Goal: Information Seeking & Learning: Check status

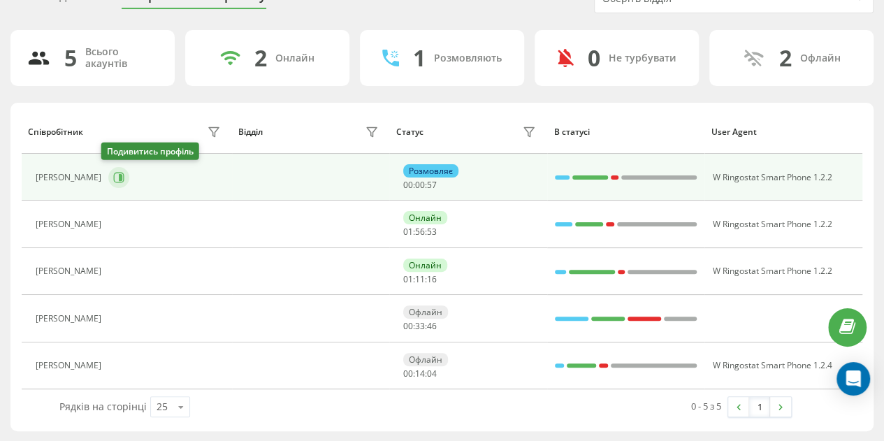
click at [113, 172] on icon at bounding box center [118, 177] width 11 height 11
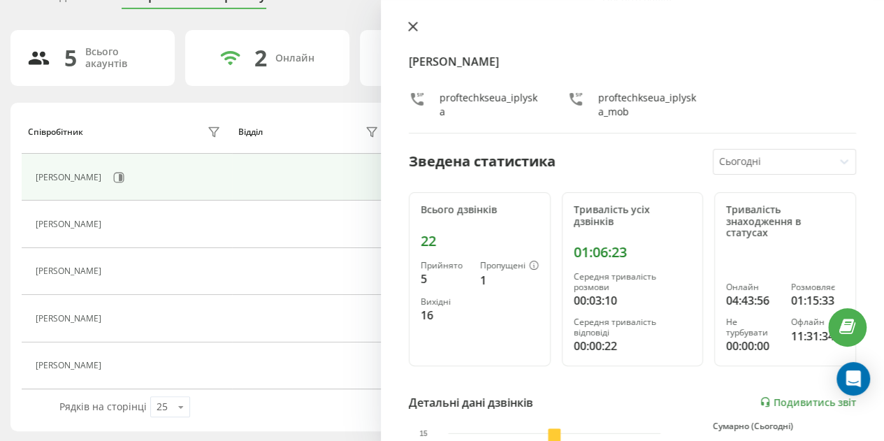
click at [412, 24] on icon at bounding box center [413, 27] width 10 height 10
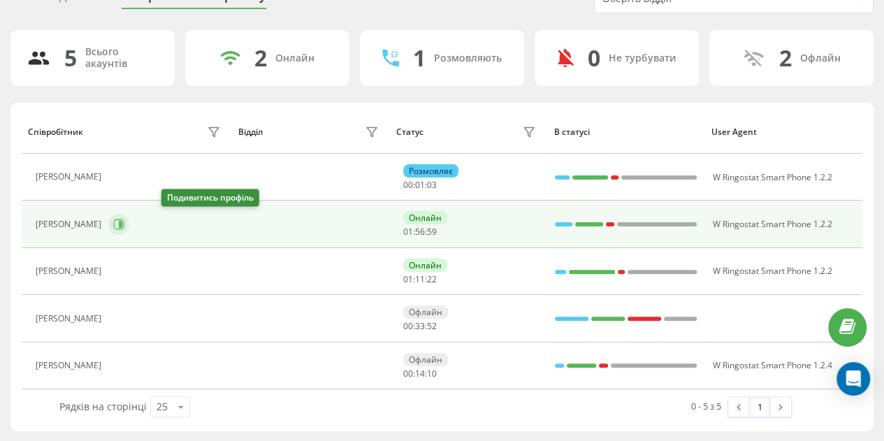
click at [124, 219] on icon at bounding box center [118, 224] width 11 height 11
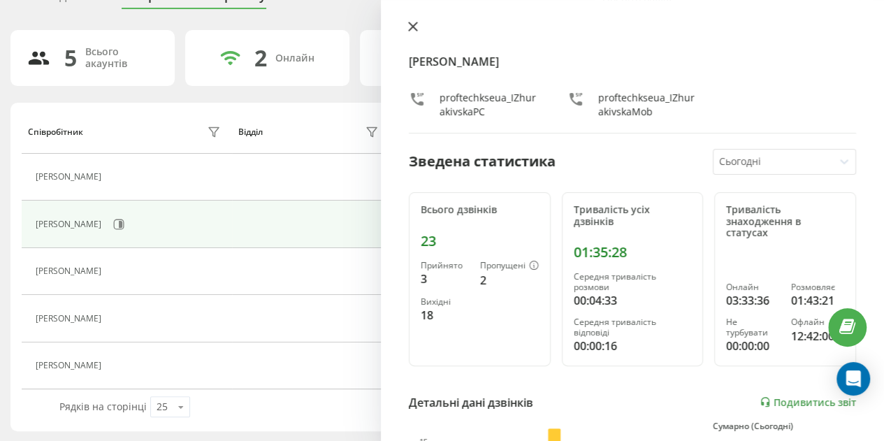
click at [410, 29] on icon at bounding box center [413, 26] width 8 height 8
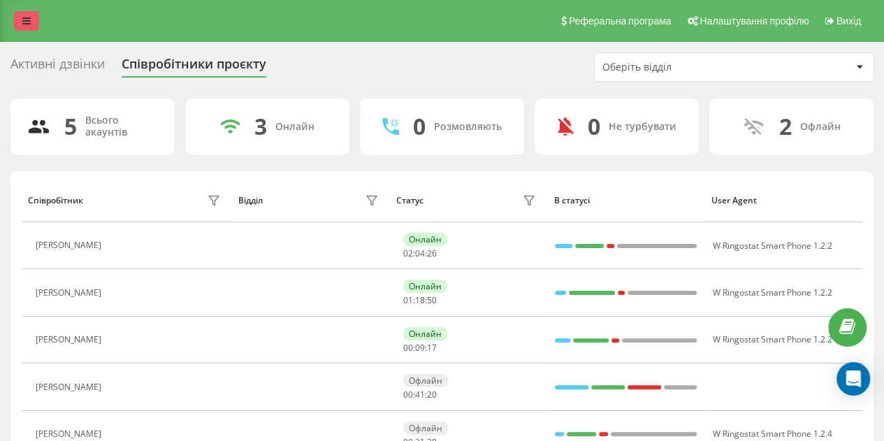
click at [27, 19] on icon at bounding box center [26, 21] width 8 height 10
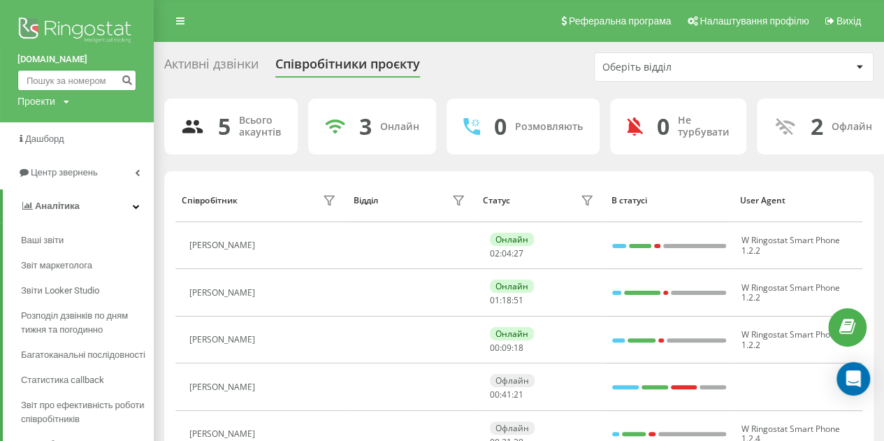
click at [82, 71] on input at bounding box center [76, 80] width 119 height 21
paste input "[PHONE_NUMBER]"
type input "[PHONE_NUMBER]"
click at [120, 78] on button "submit" at bounding box center [126, 80] width 19 height 21
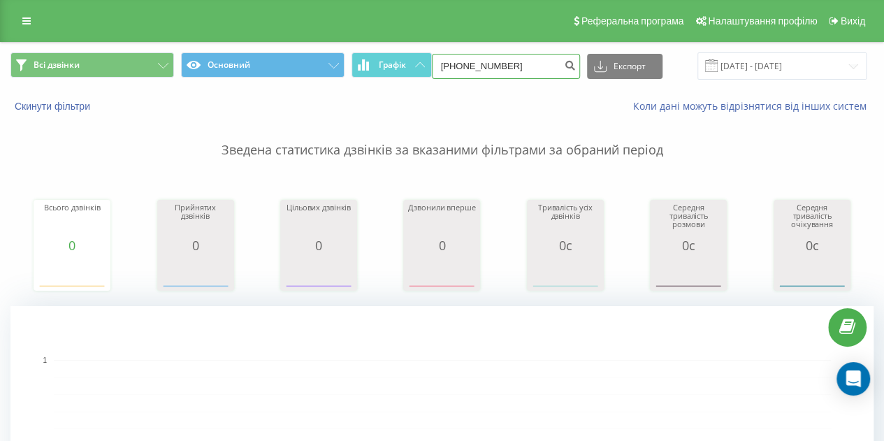
click at [461, 61] on input "+380934800488" at bounding box center [506, 66] width 148 height 25
type input "0934800488"
click at [563, 59] on button "submit" at bounding box center [570, 66] width 19 height 25
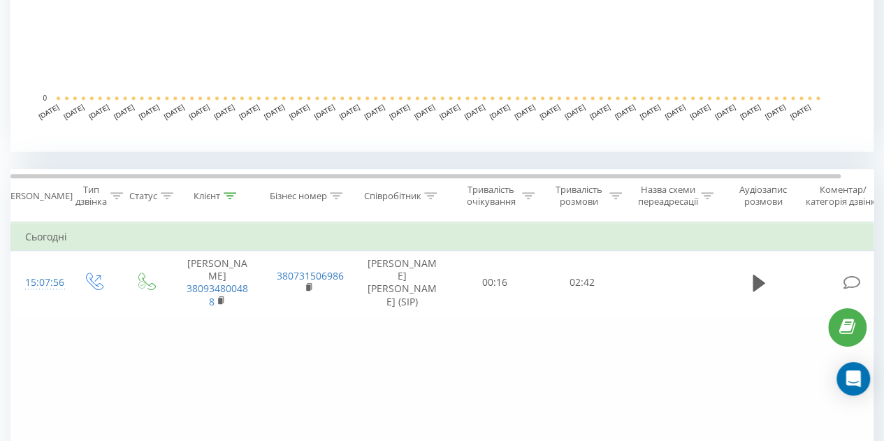
scroll to position [580, 0]
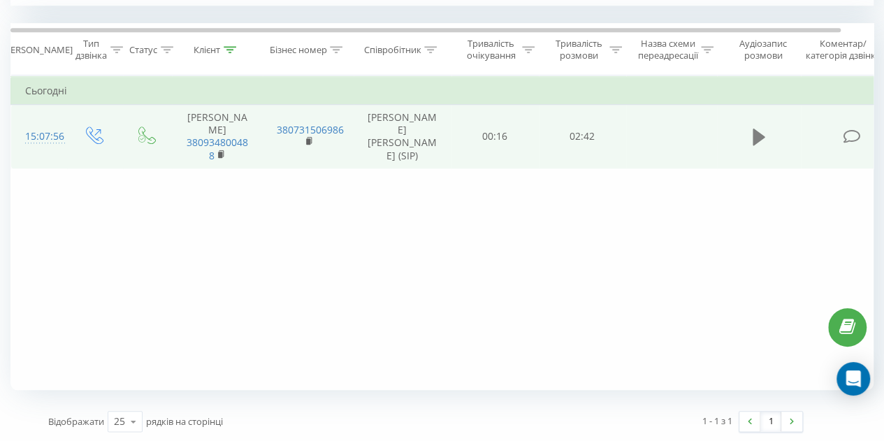
click at [756, 138] on icon at bounding box center [758, 137] width 13 height 17
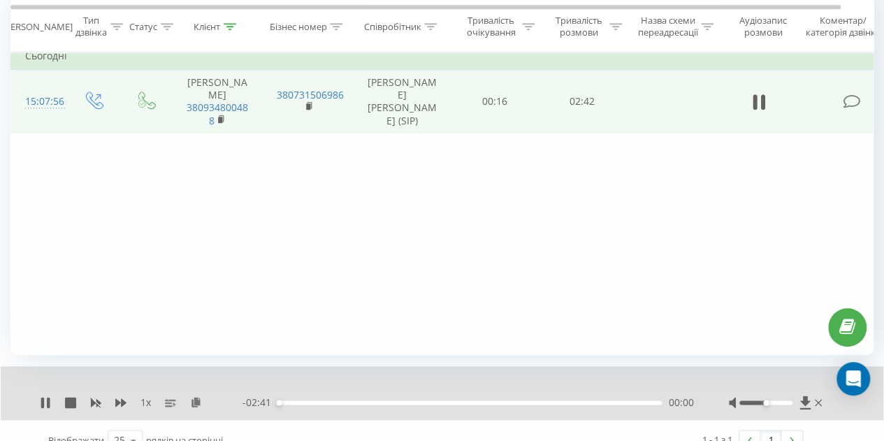
scroll to position [634, 0]
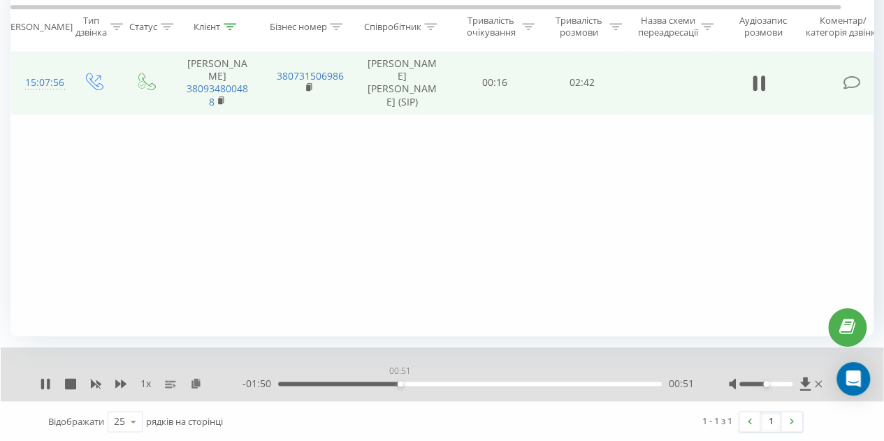
click at [400, 382] on div "00:51" at bounding box center [470, 383] width 384 height 4
click at [432, 382] on div "00:53" at bounding box center [470, 383] width 384 height 4
click at [476, 382] on div "01:24" at bounding box center [470, 383] width 384 height 4
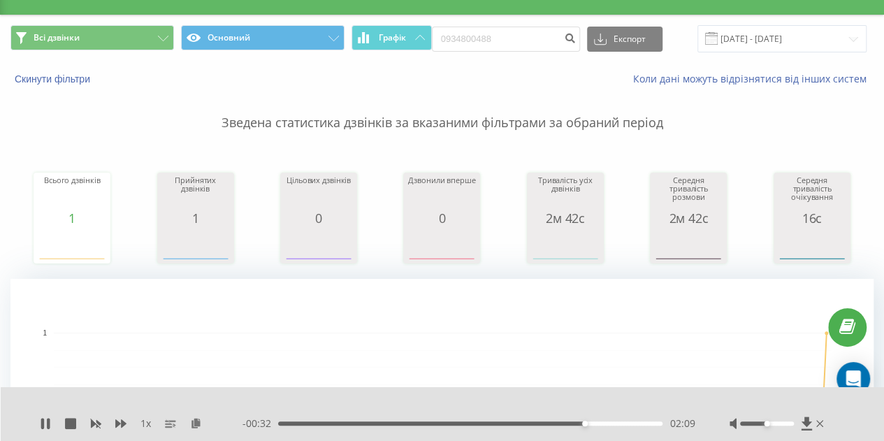
scroll to position [0, 0]
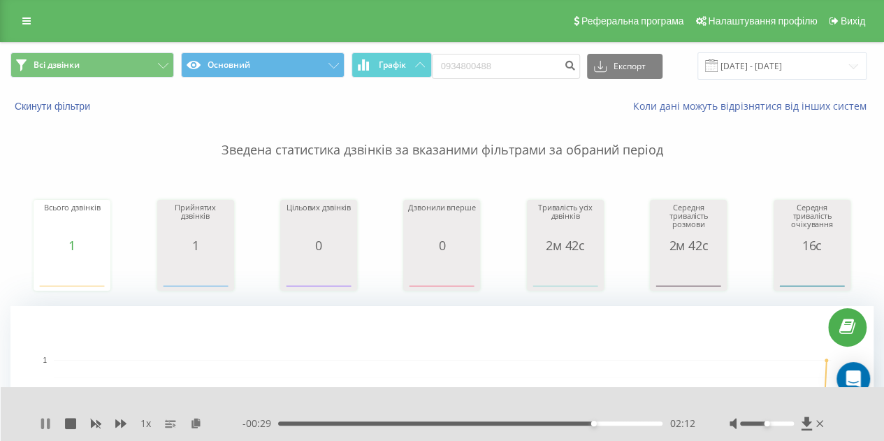
click at [45, 424] on icon at bounding box center [45, 423] width 11 height 11
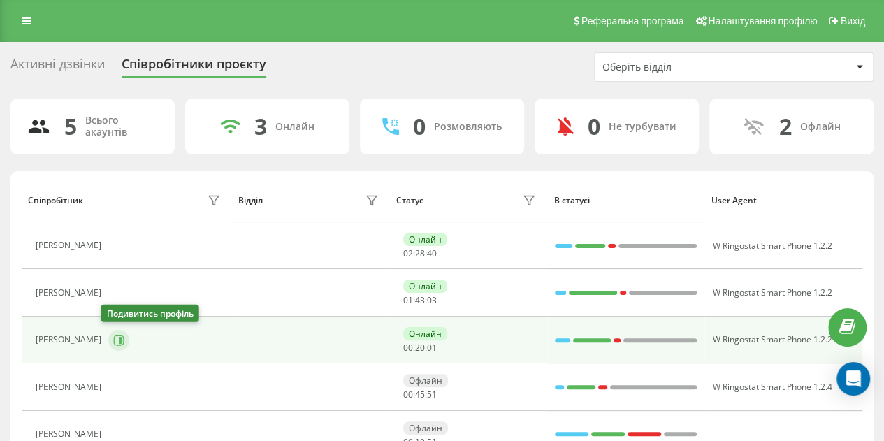
click at [119, 337] on icon at bounding box center [120, 339] width 3 height 7
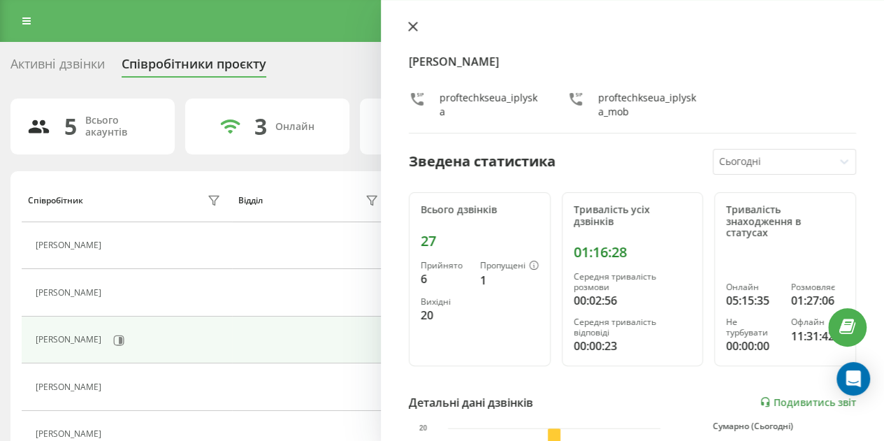
click at [415, 25] on icon at bounding box center [413, 26] width 8 height 8
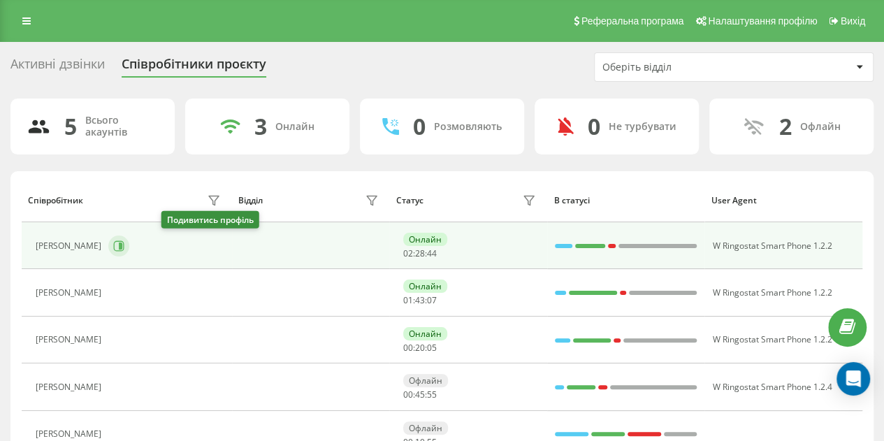
click at [129, 238] on button at bounding box center [118, 245] width 21 height 21
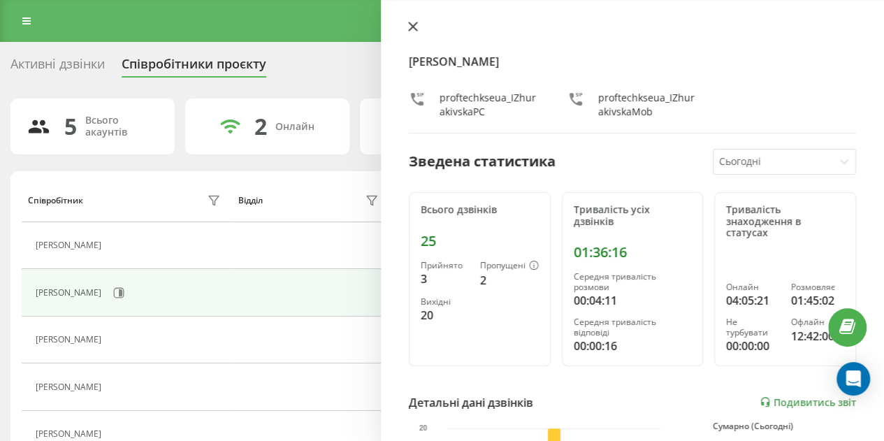
click at [415, 24] on icon at bounding box center [413, 26] width 8 height 8
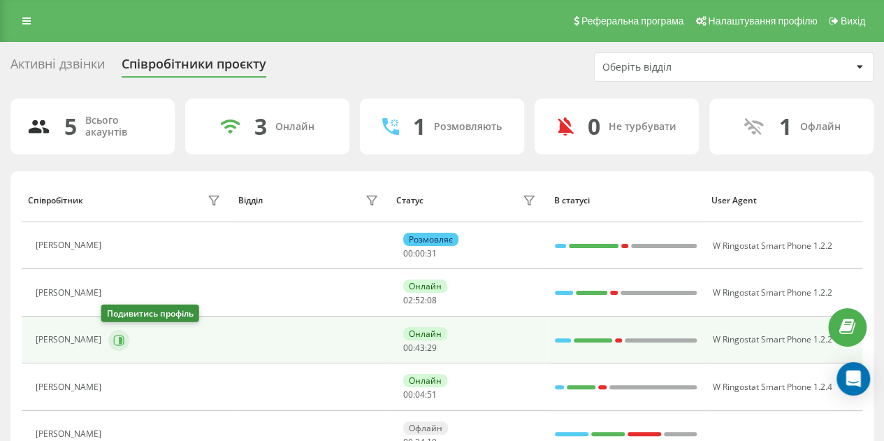
click at [113, 337] on icon at bounding box center [118, 340] width 11 height 11
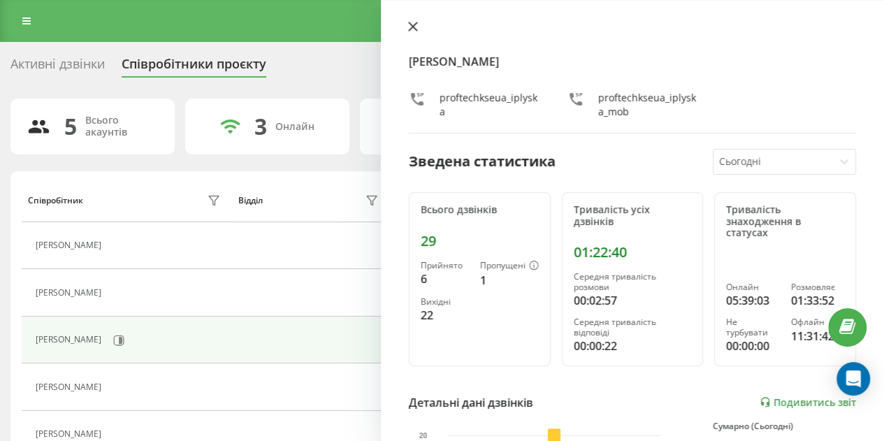
click at [412, 24] on icon at bounding box center [413, 27] width 10 height 10
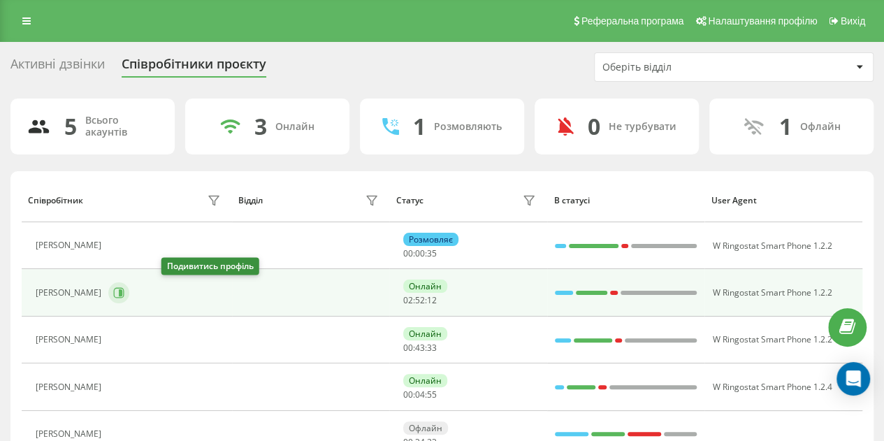
click at [124, 293] on icon at bounding box center [118, 292] width 11 height 11
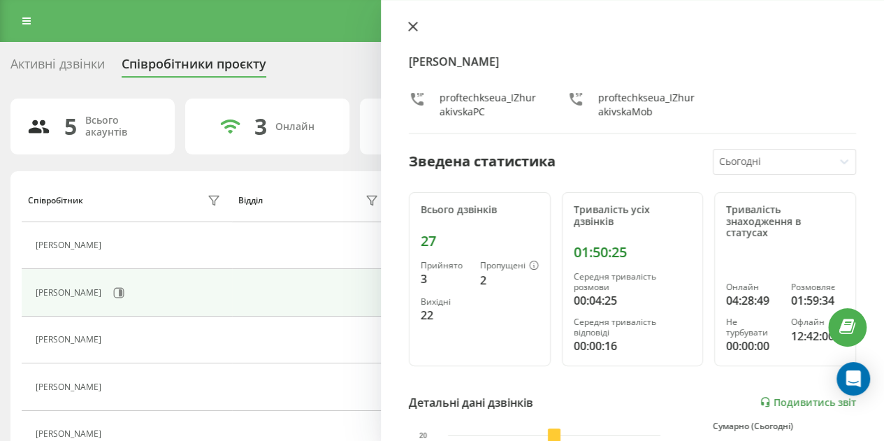
click at [409, 24] on icon at bounding box center [413, 26] width 8 height 8
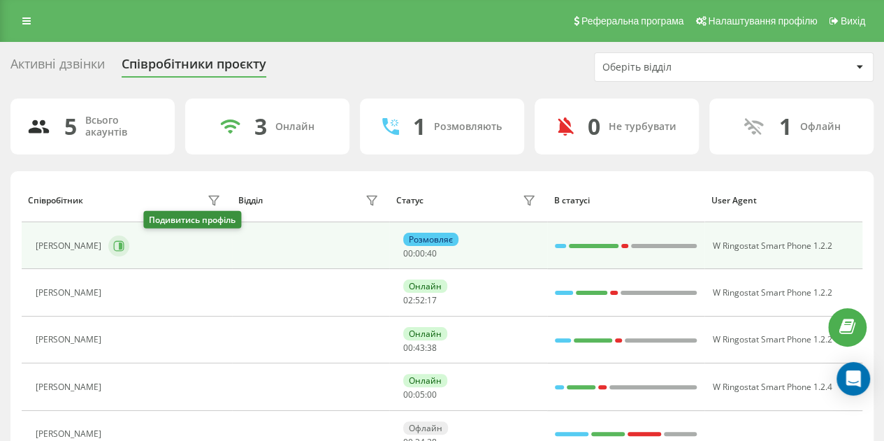
click at [124, 244] on icon at bounding box center [119, 245] width 10 height 10
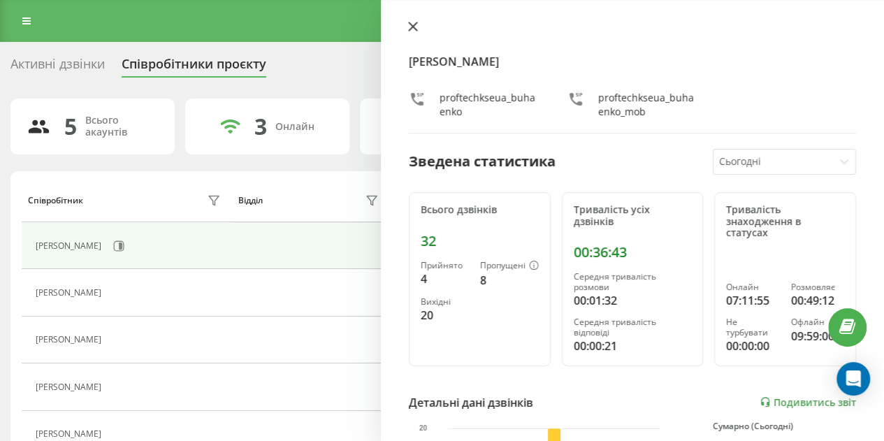
click at [414, 26] on icon at bounding box center [413, 26] width 8 height 8
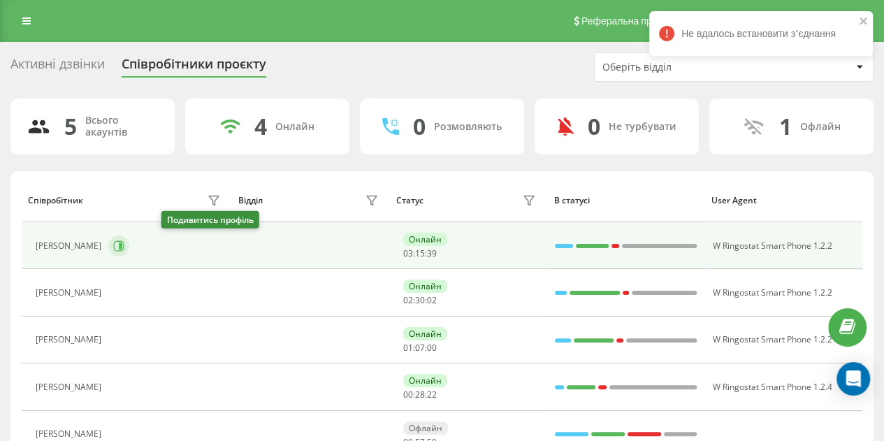
click at [124, 241] on icon at bounding box center [118, 245] width 11 height 11
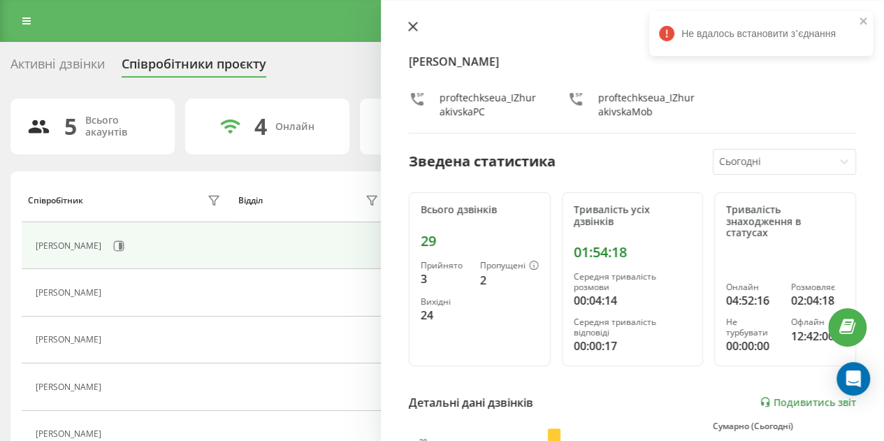
click at [413, 26] on icon at bounding box center [413, 26] width 8 height 8
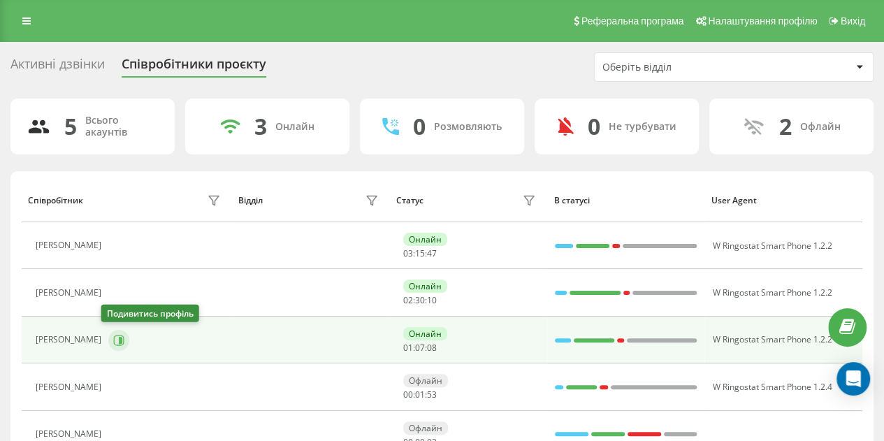
click at [114, 335] on icon at bounding box center [119, 340] width 10 height 10
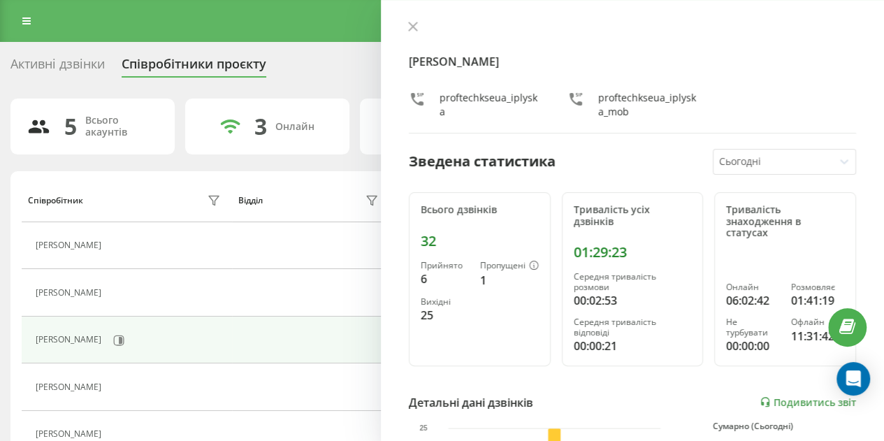
click at [411, 23] on icon at bounding box center [413, 27] width 10 height 10
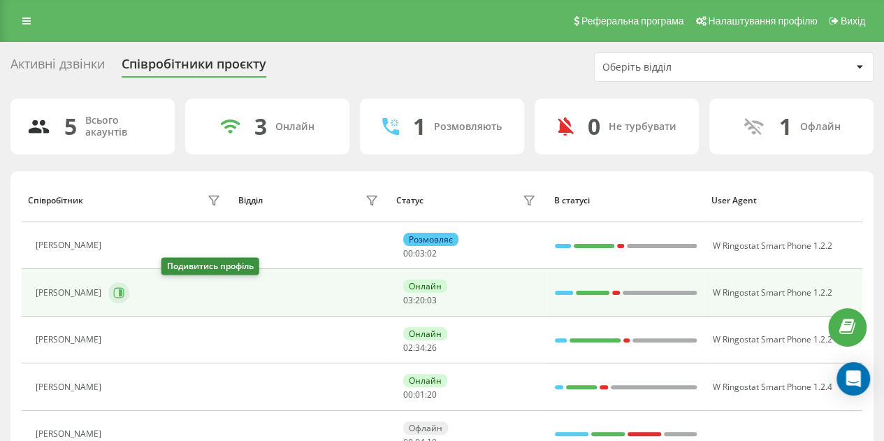
click at [124, 291] on icon at bounding box center [119, 293] width 10 height 10
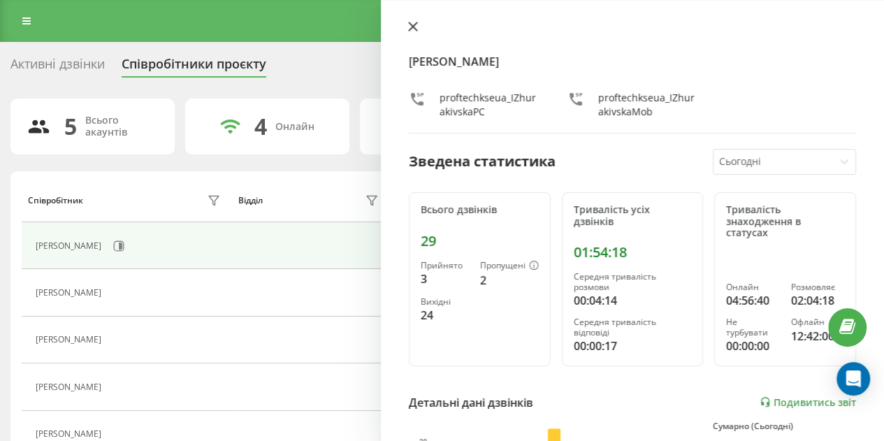
click at [412, 24] on icon at bounding box center [413, 27] width 10 height 10
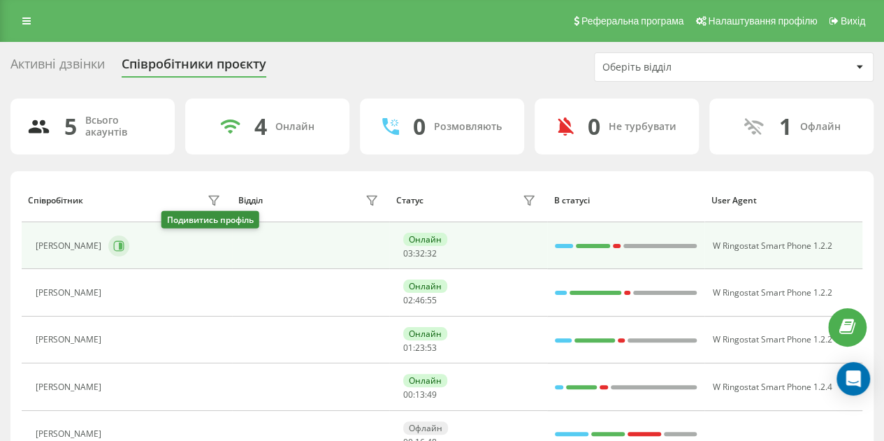
click at [124, 242] on icon at bounding box center [118, 245] width 11 height 11
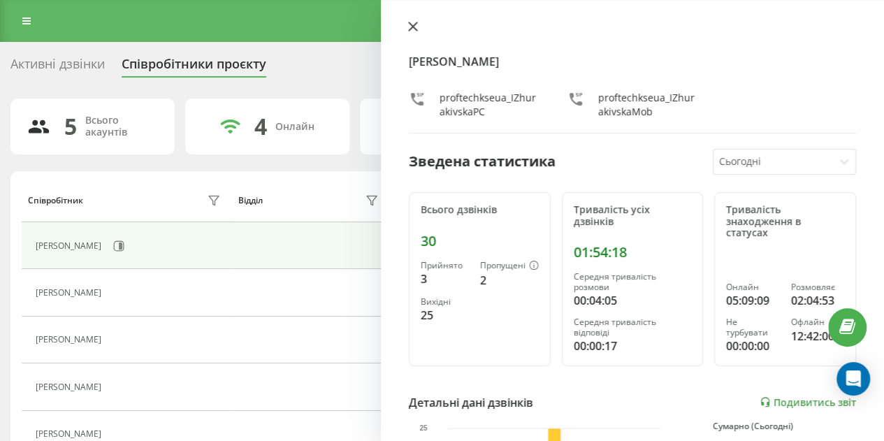
click at [413, 23] on icon at bounding box center [413, 27] width 10 height 10
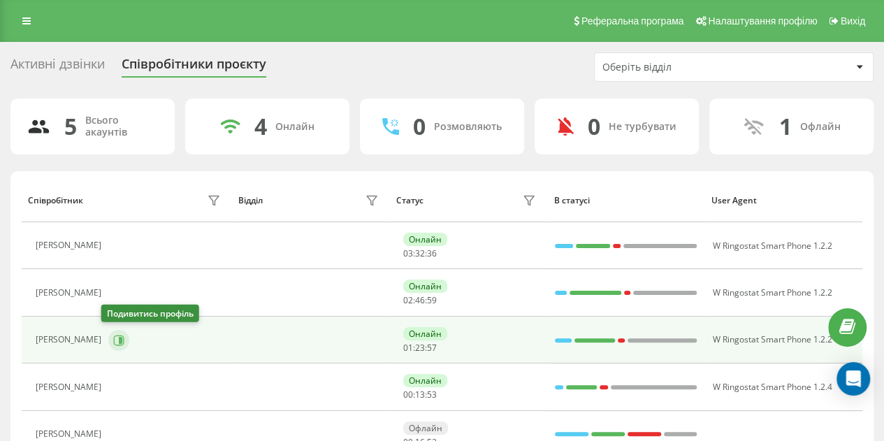
click at [117, 332] on button at bounding box center [118, 340] width 21 height 21
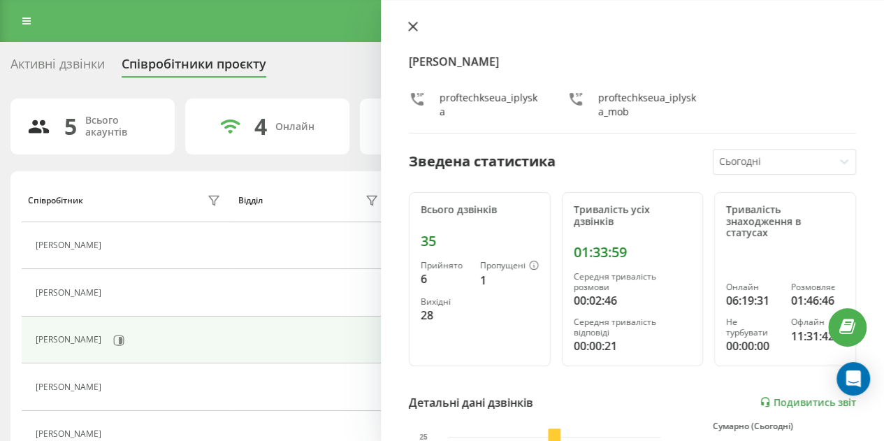
click at [415, 30] on icon at bounding box center [413, 26] width 8 height 8
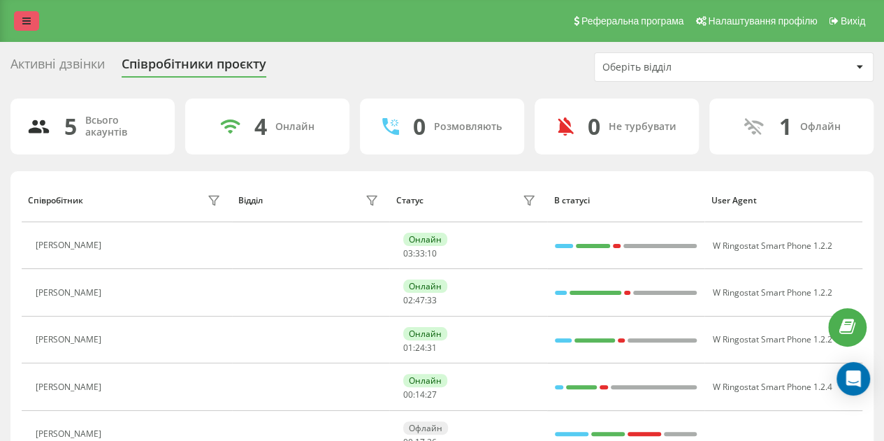
click at [32, 20] on link at bounding box center [26, 21] width 25 height 20
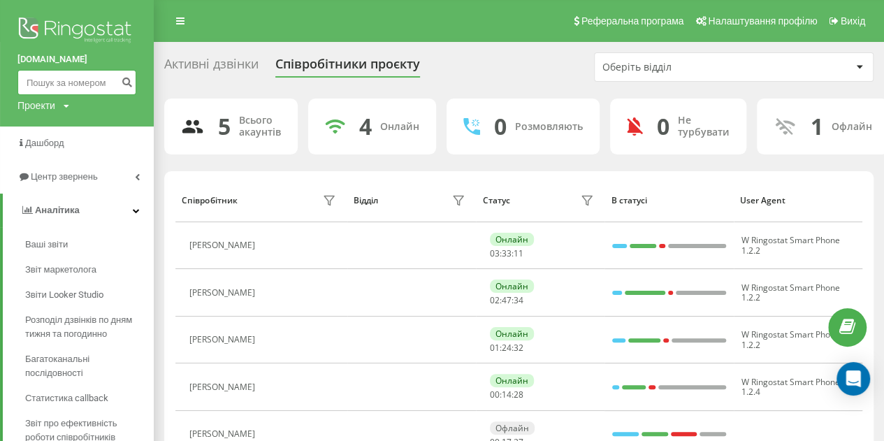
click at [84, 83] on input at bounding box center [76, 82] width 119 height 25
paste input "0673544455"
type input "0673544455"
click at [124, 85] on icon "submit" at bounding box center [127, 80] width 12 height 8
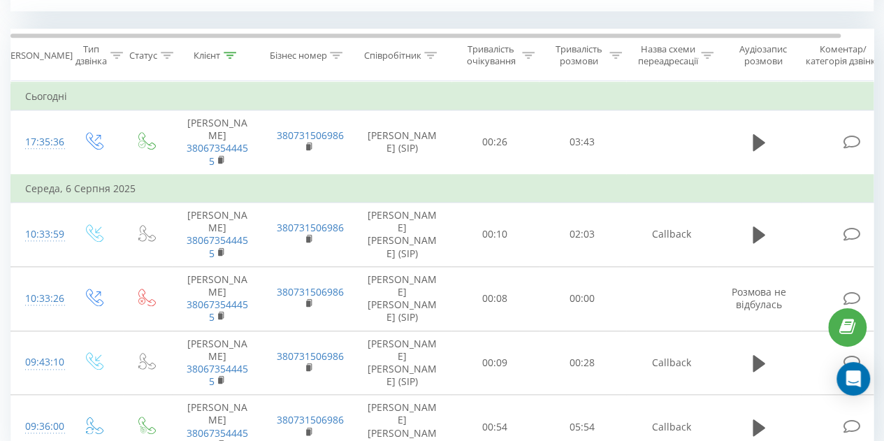
scroll to position [580, 0]
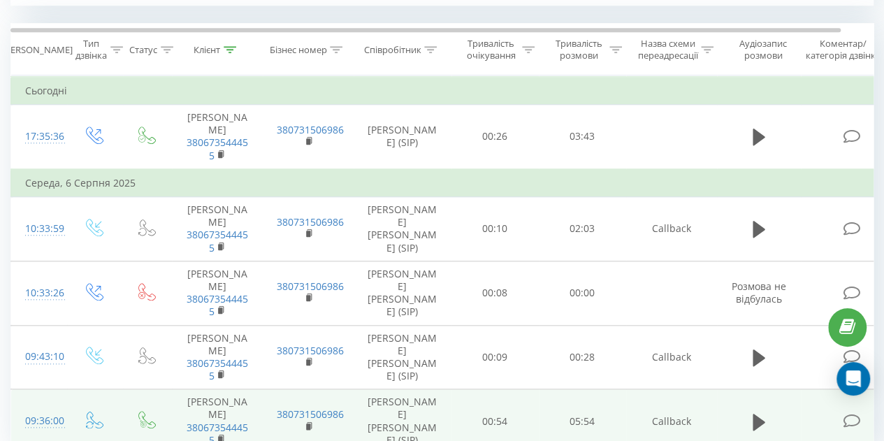
click at [764, 389] on td at bounding box center [759, 421] width 84 height 64
click at [757, 413] on icon at bounding box center [758, 421] width 13 height 17
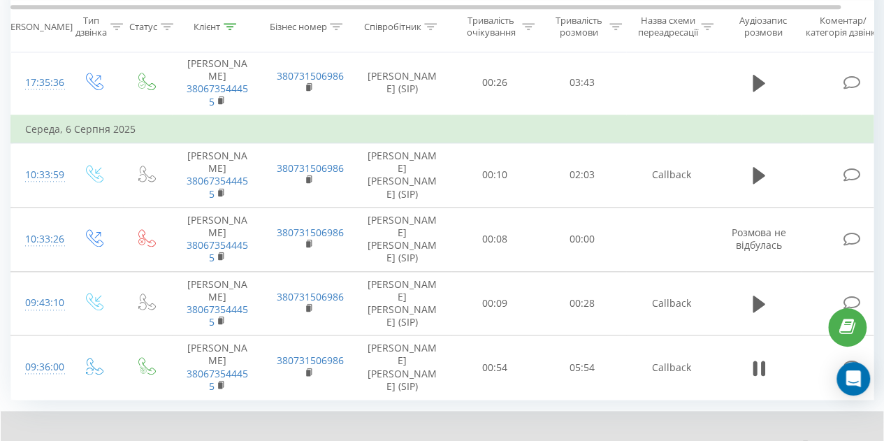
click at [382, 440] on div "- 05:26 00:40 00:40" at bounding box center [467, 447] width 451 height 14
click at [391, 440] on div "00:41" at bounding box center [470, 447] width 384 height 4
click at [358, 440] on div "01:53" at bounding box center [470, 447] width 384 height 4
click at [379, 440] on div "01:36" at bounding box center [470, 447] width 384 height 4
click at [409, 440] on div "01:45" at bounding box center [470, 447] width 384 height 4
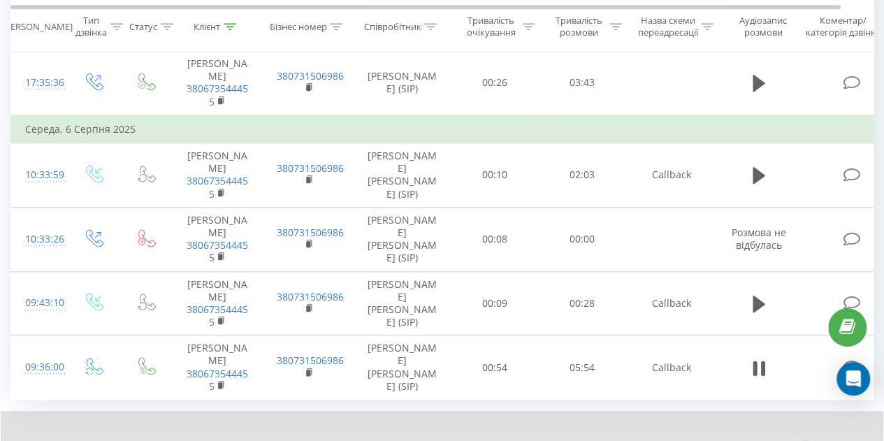
click at [445, 440] on div "02:12" at bounding box center [470, 447] width 384 height 4
click at [543, 440] on div "04:14" at bounding box center [470, 447] width 384 height 4
click at [492, 440] on div "04:16" at bounding box center [470, 447] width 384 height 4
click at [539, 440] on div "04:10" at bounding box center [470, 447] width 384 height 4
drag, startPoint x: 588, startPoint y: 381, endPoint x: 597, endPoint y: 379, distance: 10.0
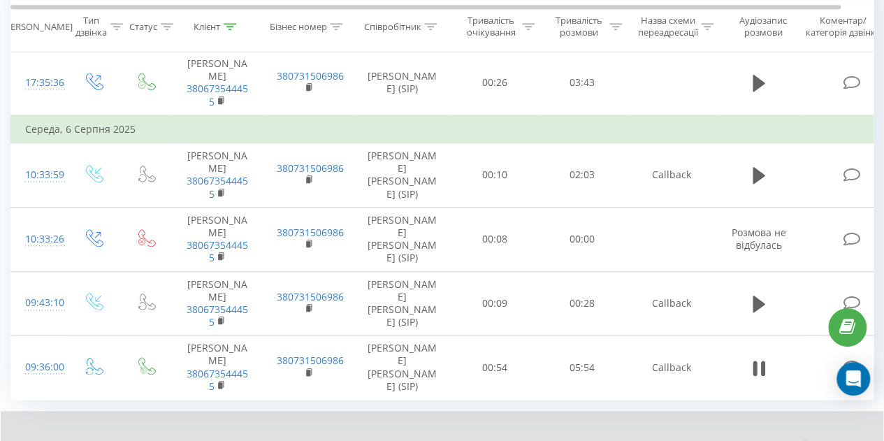
click at [590, 440] on div "04:10" at bounding box center [470, 447] width 384 height 4
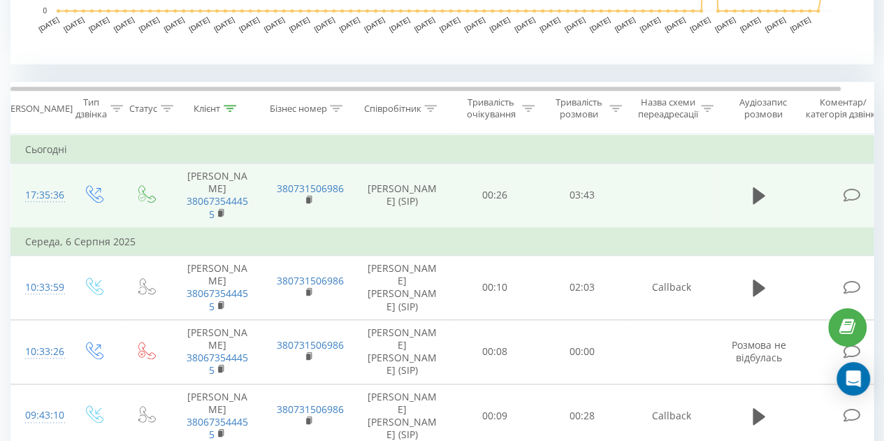
scroll to position [494, 0]
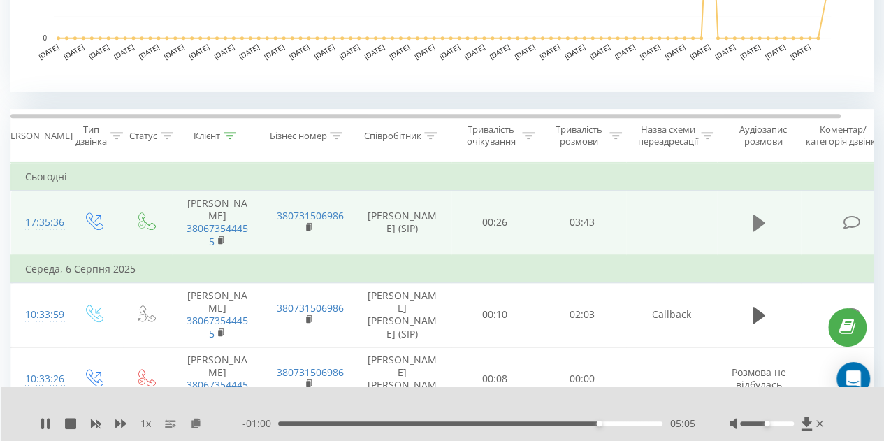
click at [757, 214] on icon at bounding box center [758, 222] width 13 height 17
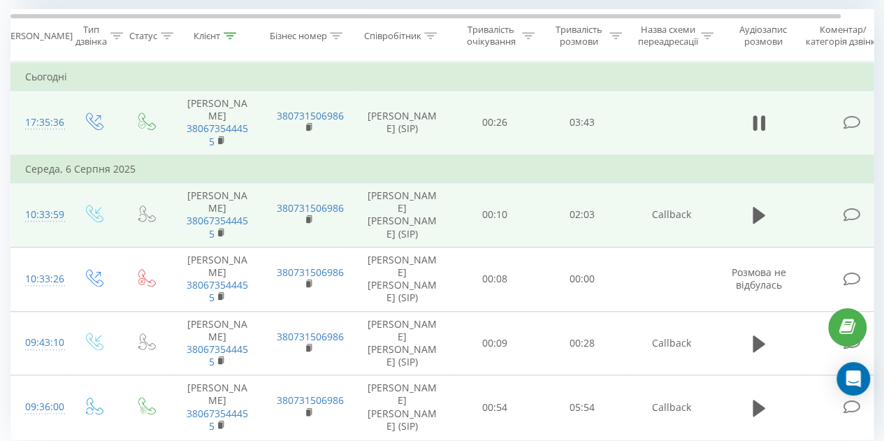
scroll to position [634, 0]
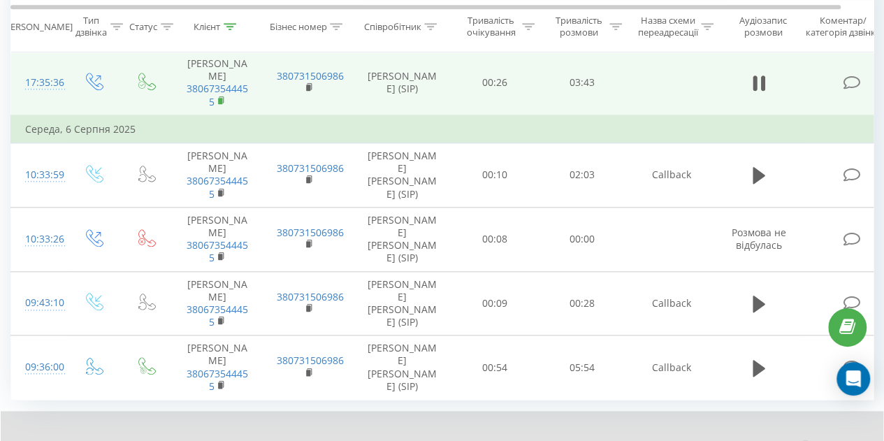
click at [219, 98] on rect at bounding box center [220, 101] width 4 height 6
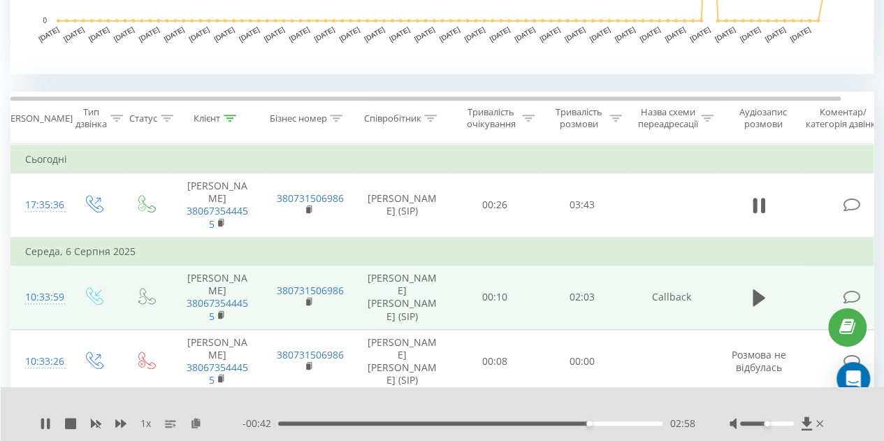
scroll to position [494, 0]
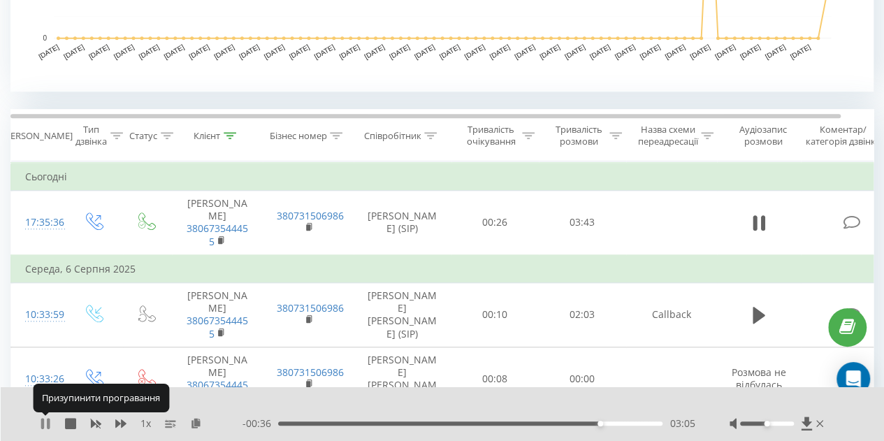
click at [40, 420] on icon at bounding box center [45, 423] width 11 height 11
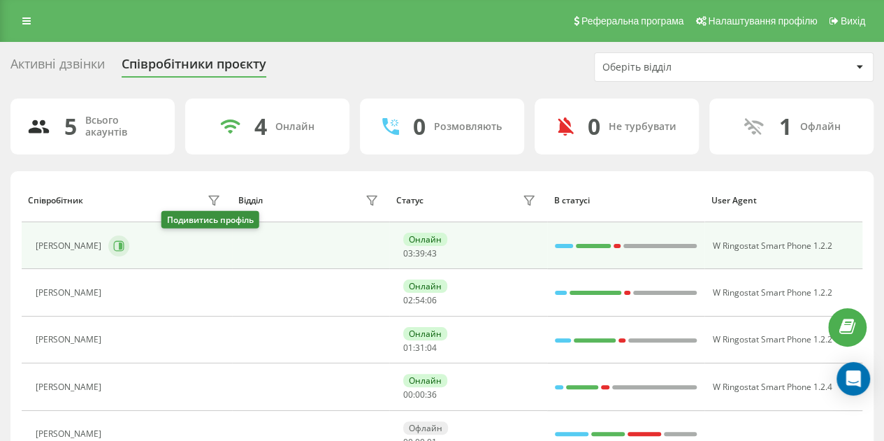
click at [124, 244] on icon at bounding box center [118, 245] width 11 height 11
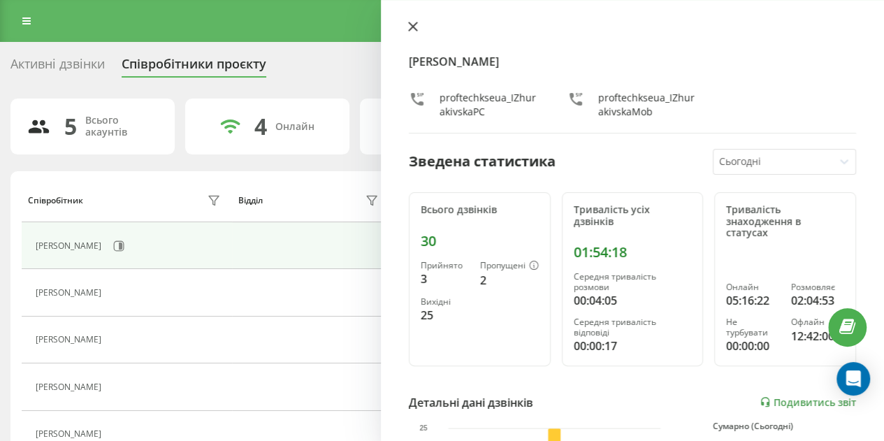
click at [409, 31] on icon at bounding box center [413, 27] width 10 height 10
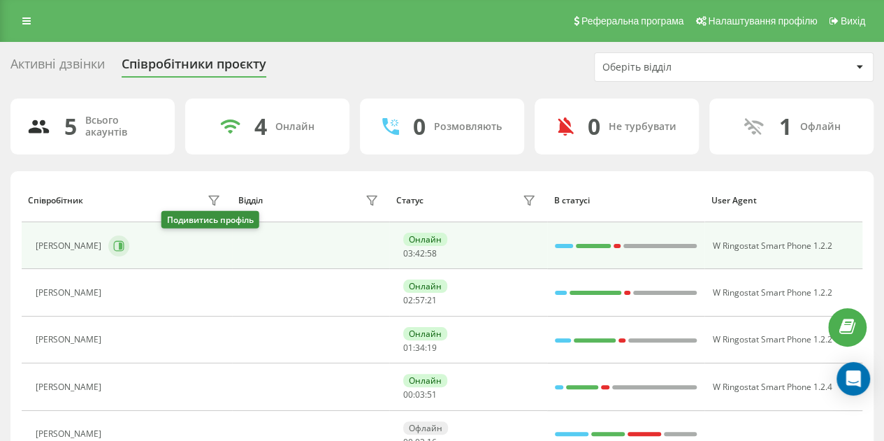
click at [124, 247] on icon at bounding box center [118, 245] width 11 height 11
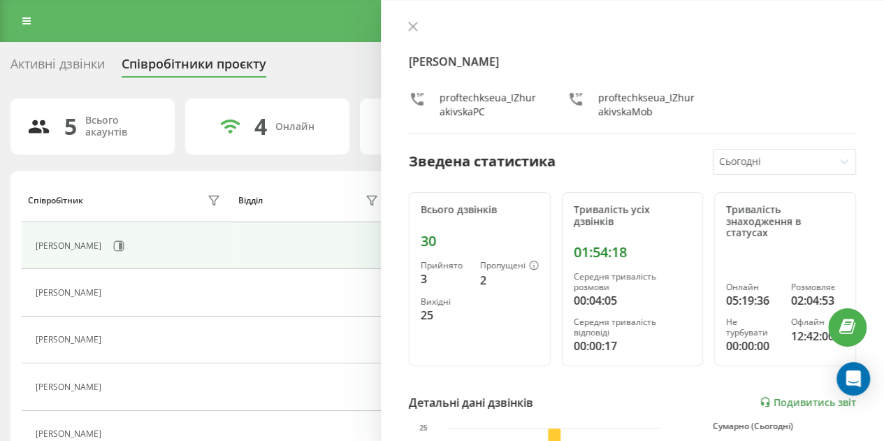
click at [784, 154] on div at bounding box center [773, 162] width 109 height 16
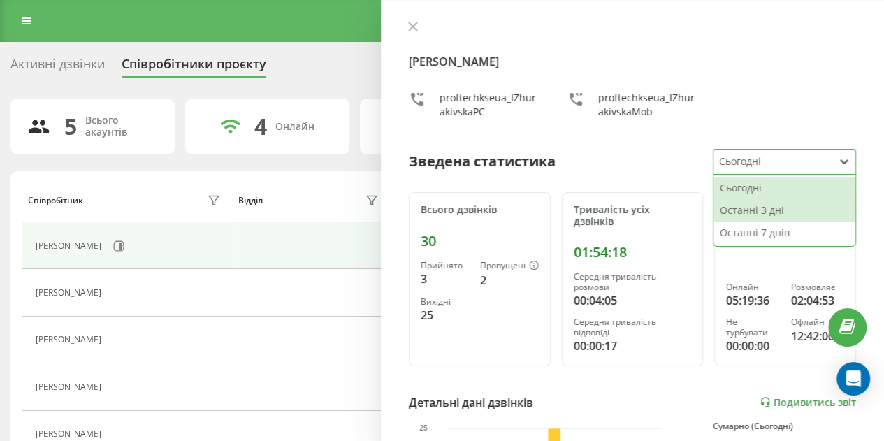
click at [750, 217] on div "Останні 3 дні" at bounding box center [784, 210] width 142 height 22
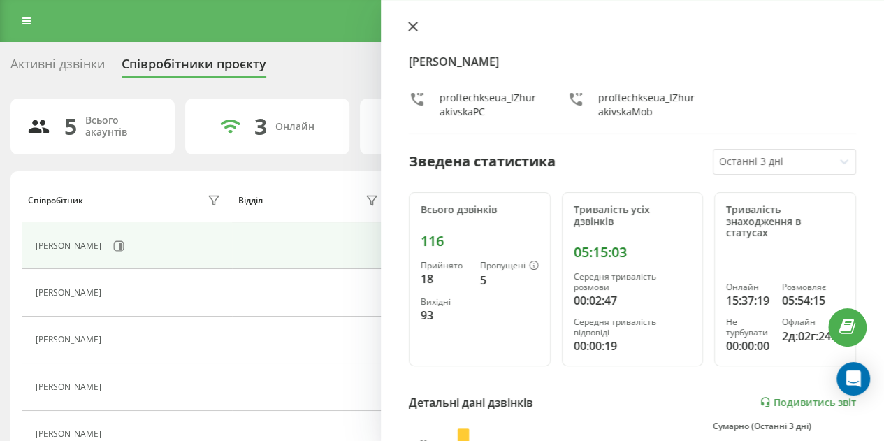
click at [414, 24] on icon at bounding box center [413, 26] width 8 height 8
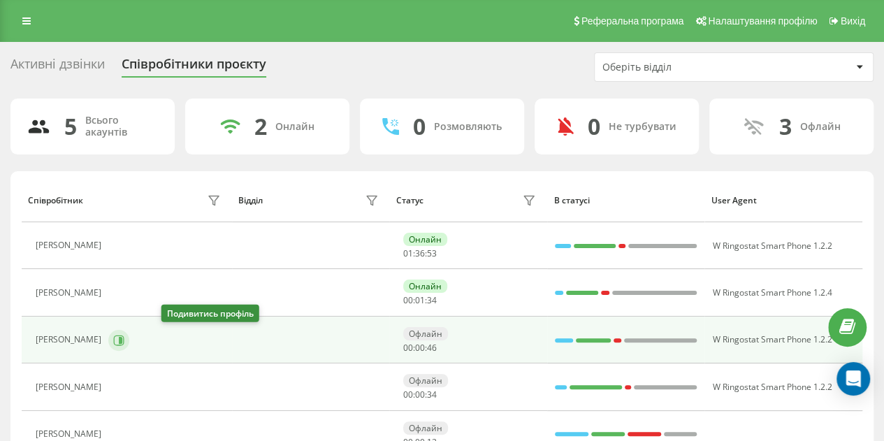
click at [124, 337] on icon at bounding box center [118, 340] width 11 height 11
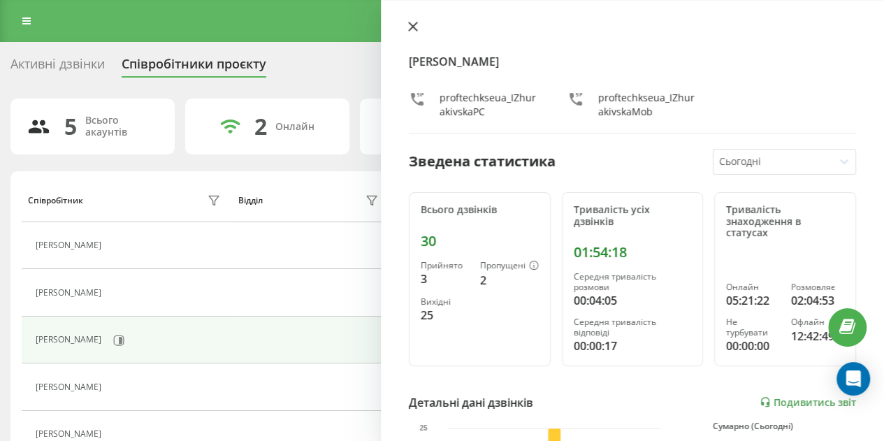
click at [407, 24] on button at bounding box center [413, 27] width 18 height 13
